Goal: Find specific page/section: Find specific page/section

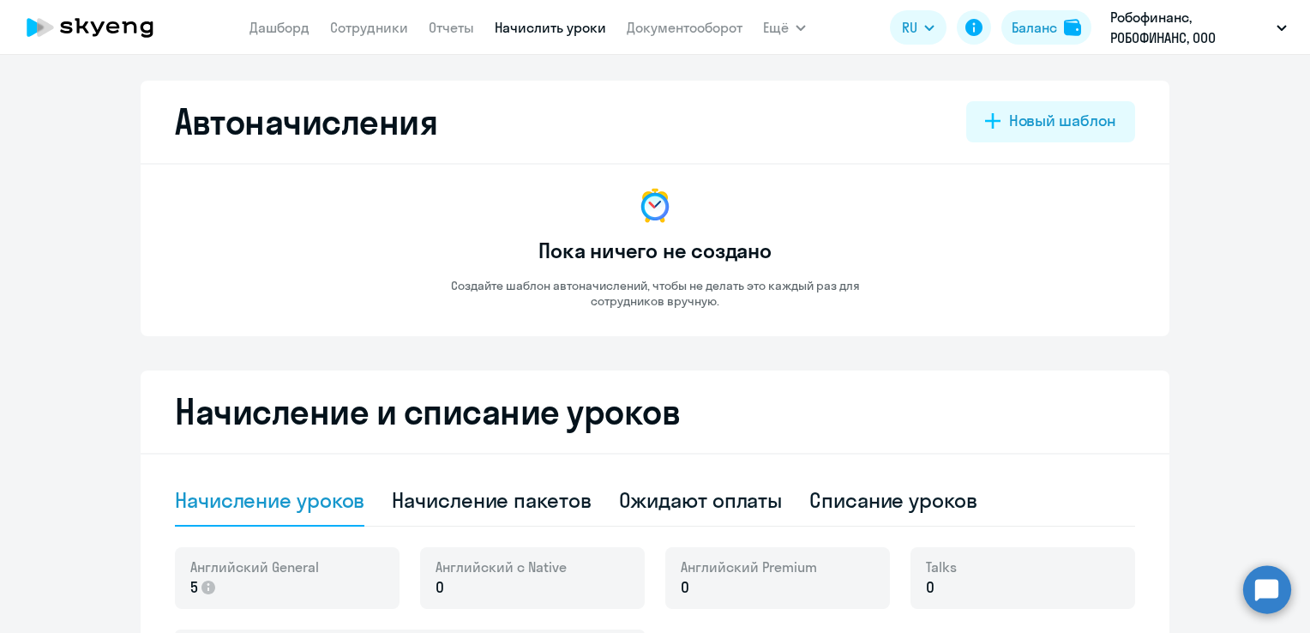
select select "10"
click at [388, 29] on link "Сотрудники" at bounding box center [369, 27] width 78 height 17
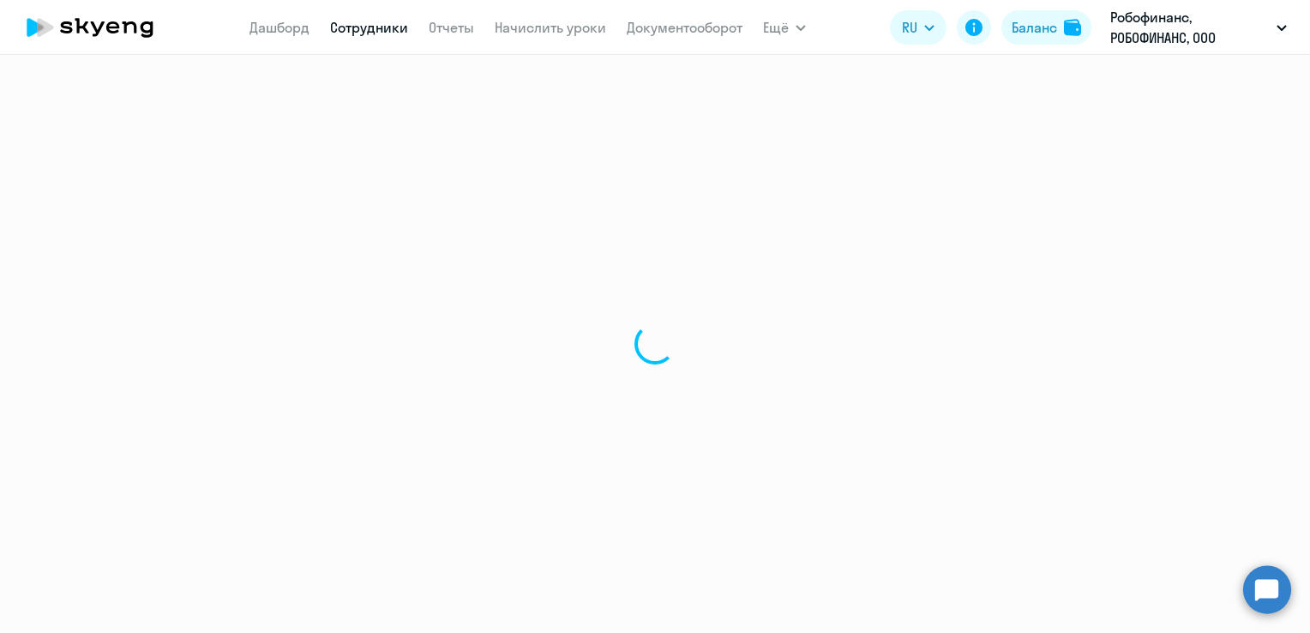
select select "30"
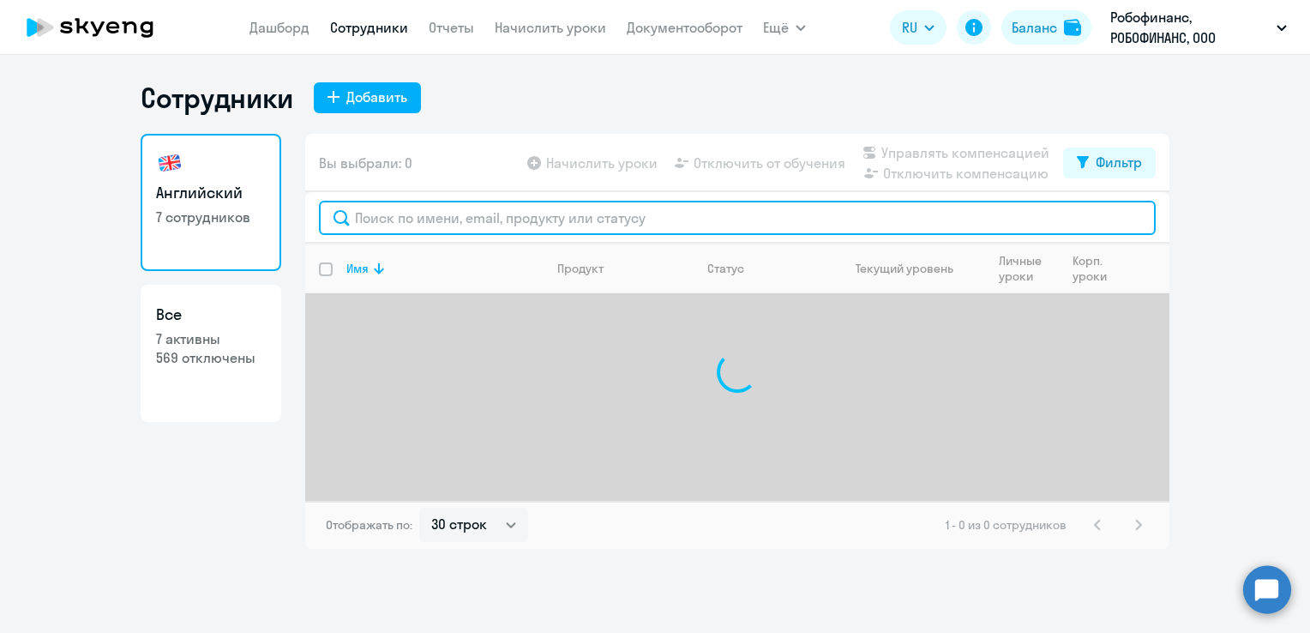
click at [466, 233] on input "text" at bounding box center [737, 218] width 836 height 34
type input "r"
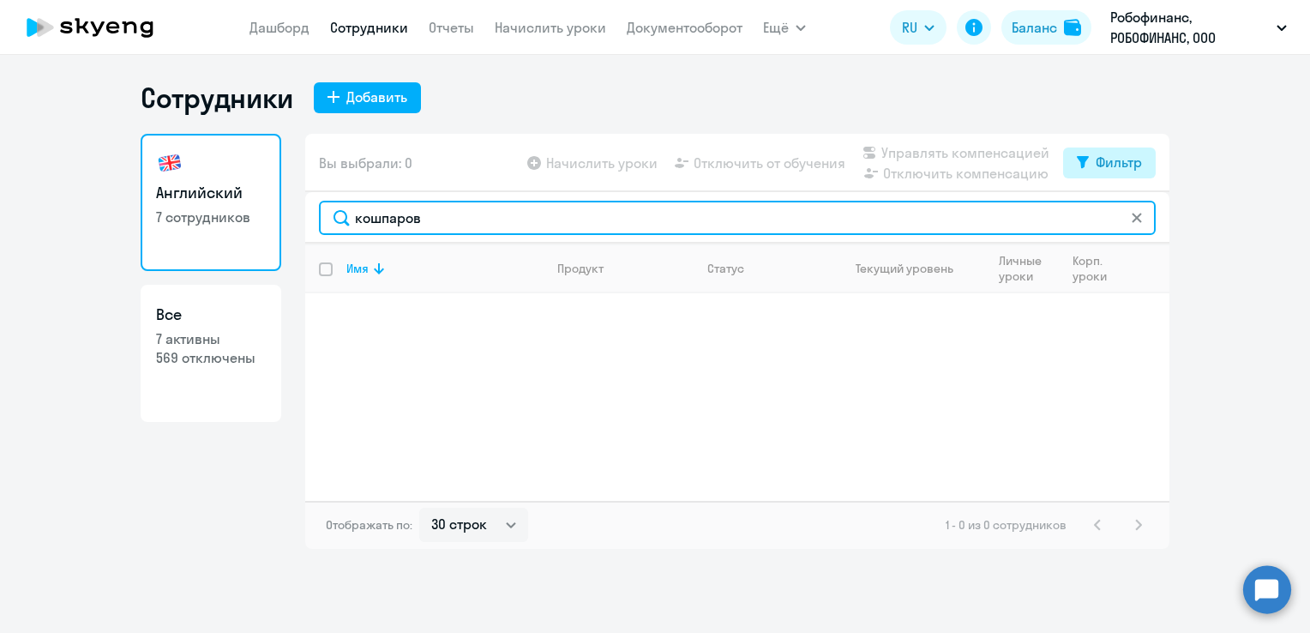
type input "кошпаров"
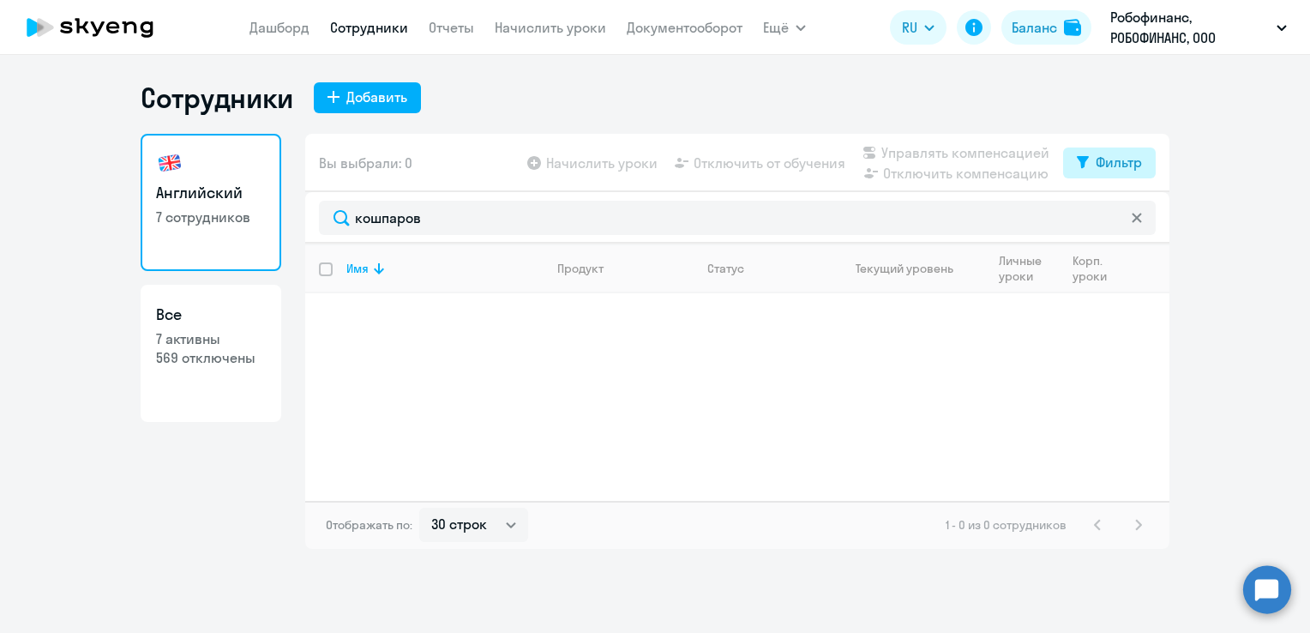
click at [1094, 164] on button "Фильтр" at bounding box center [1109, 162] width 93 height 31
click at [1130, 223] on span at bounding box center [1126, 218] width 29 height 17
click at [1112, 219] on input "checkbox" at bounding box center [1112, 218] width 1 height 1
checkbox input "true"
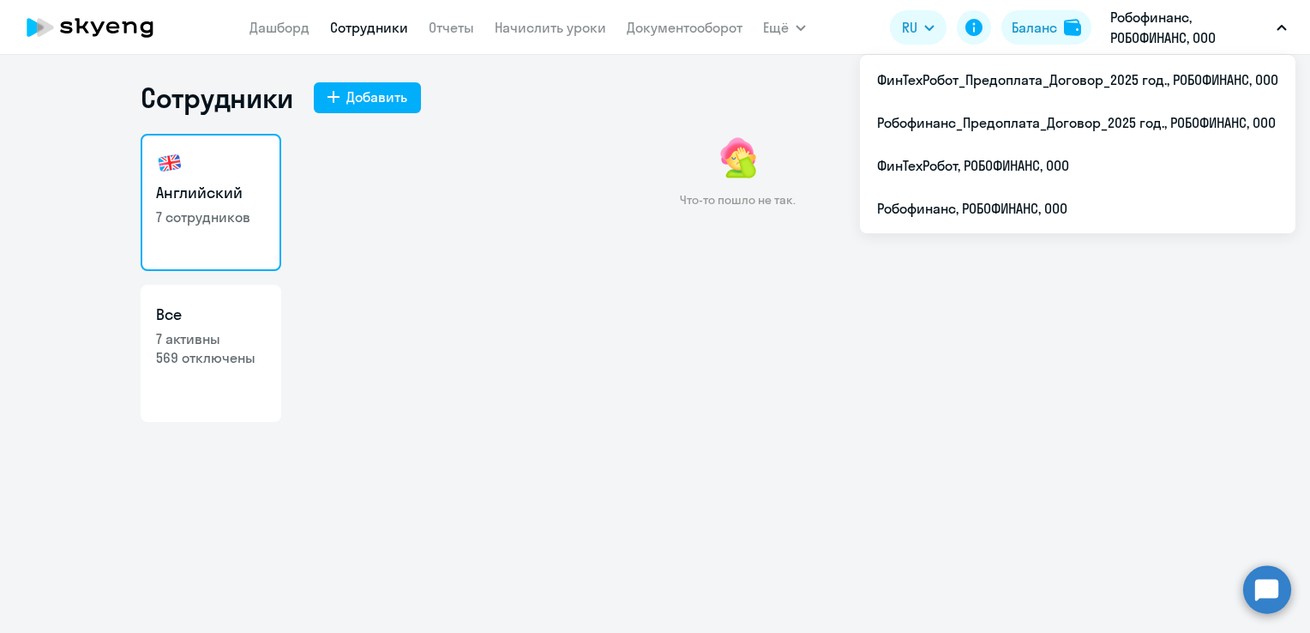
click at [1183, 35] on p "Робофинанс, РОБОФИНАНС, ООО" at bounding box center [1189, 27] width 159 height 41
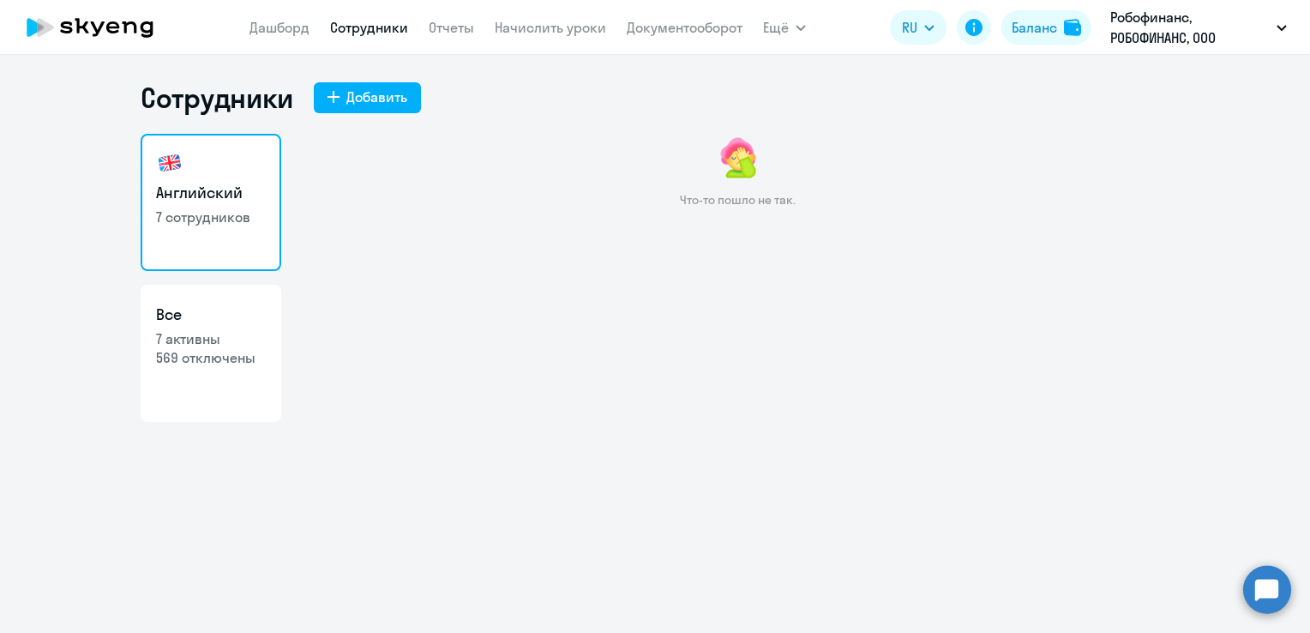
click at [1180, 36] on p "Робофинанс, РОБОФИНАНС, ООО" at bounding box center [1189, 27] width 159 height 41
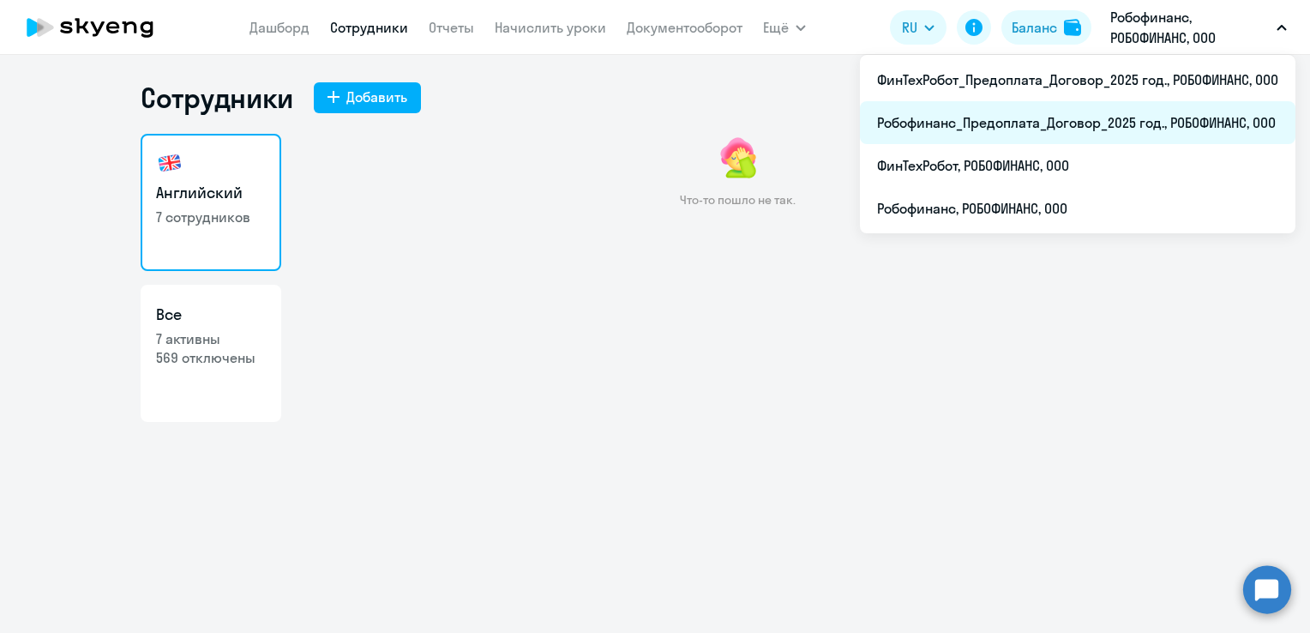
click at [1030, 124] on li "Робофинанс_Предоплата_Договор_2025 год., РОБОФИНАНС, ООО" at bounding box center [1077, 122] width 435 height 43
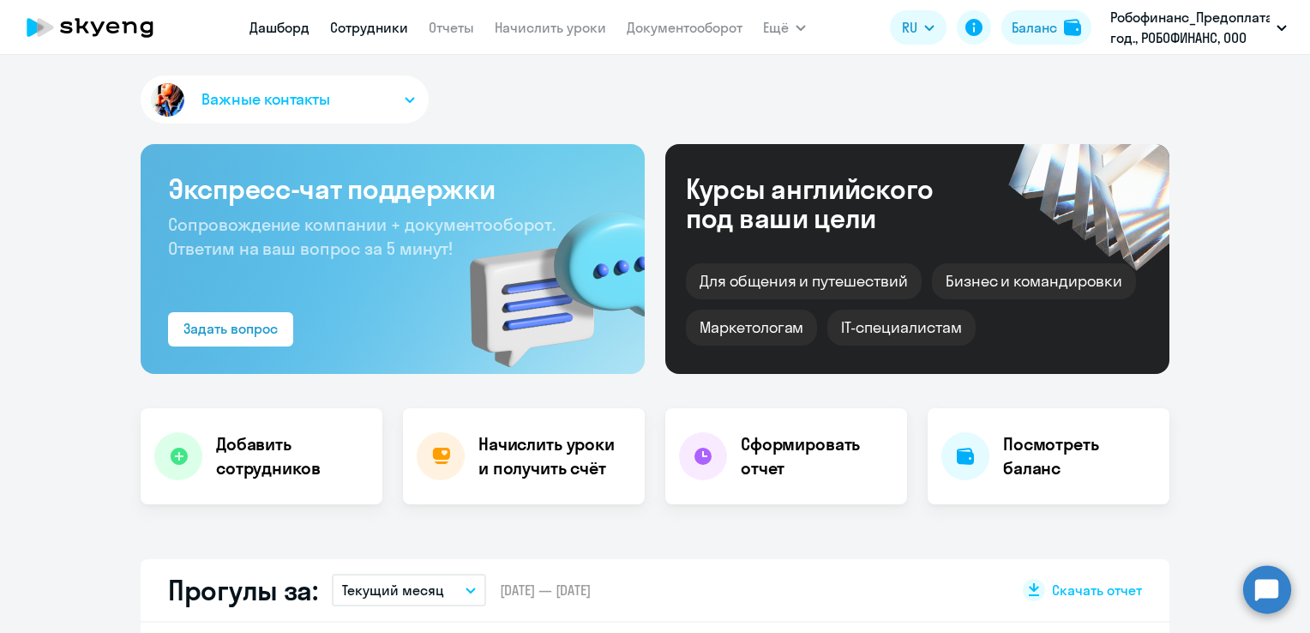
click at [367, 34] on link "Сотрудники" at bounding box center [369, 27] width 78 height 17
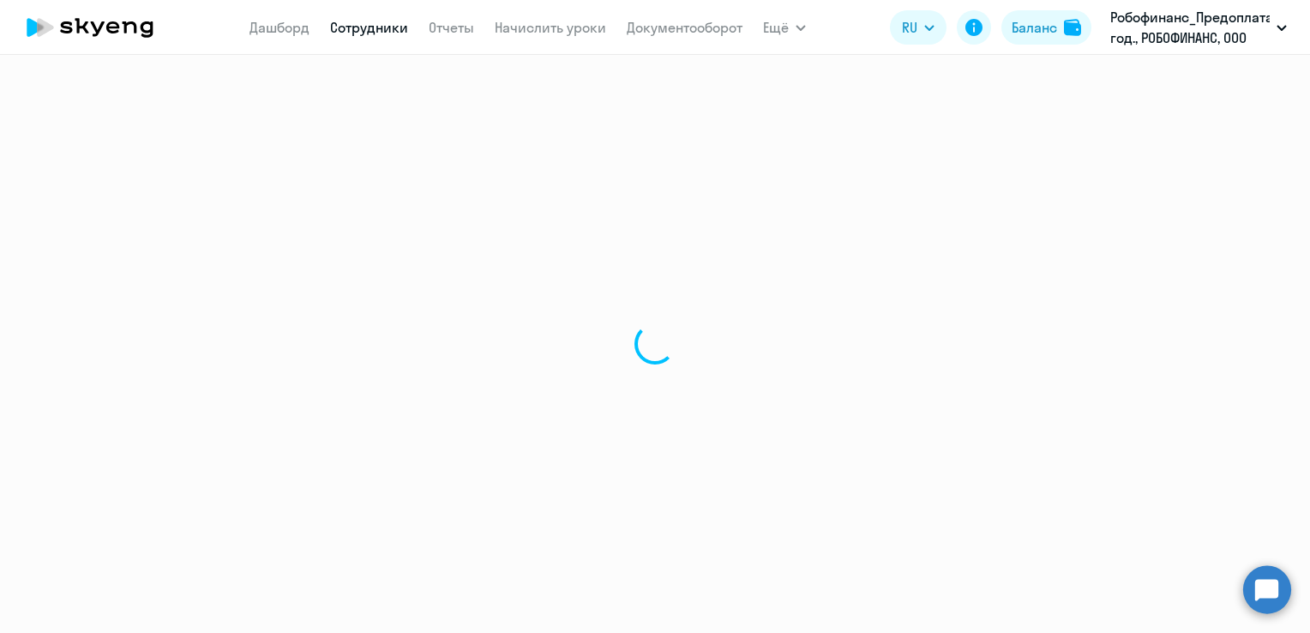
select select "30"
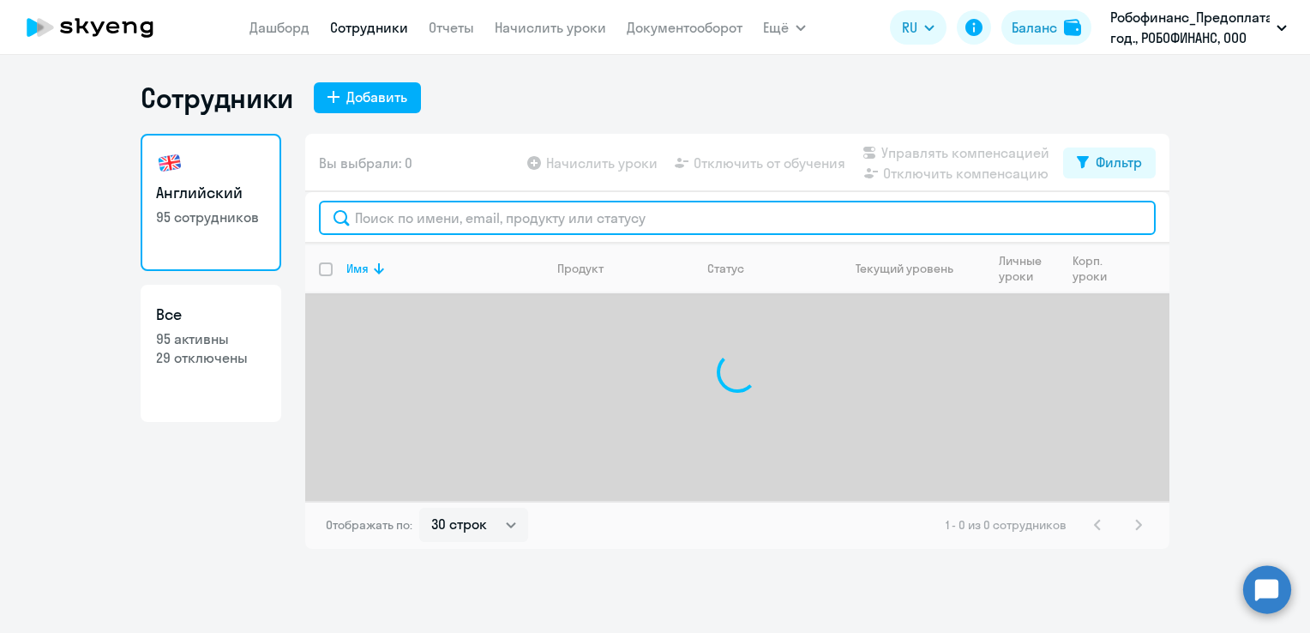
click at [465, 223] on input "text" at bounding box center [737, 218] width 836 height 34
type input "кошпаров"
